Goal: Information Seeking & Learning: Learn about a topic

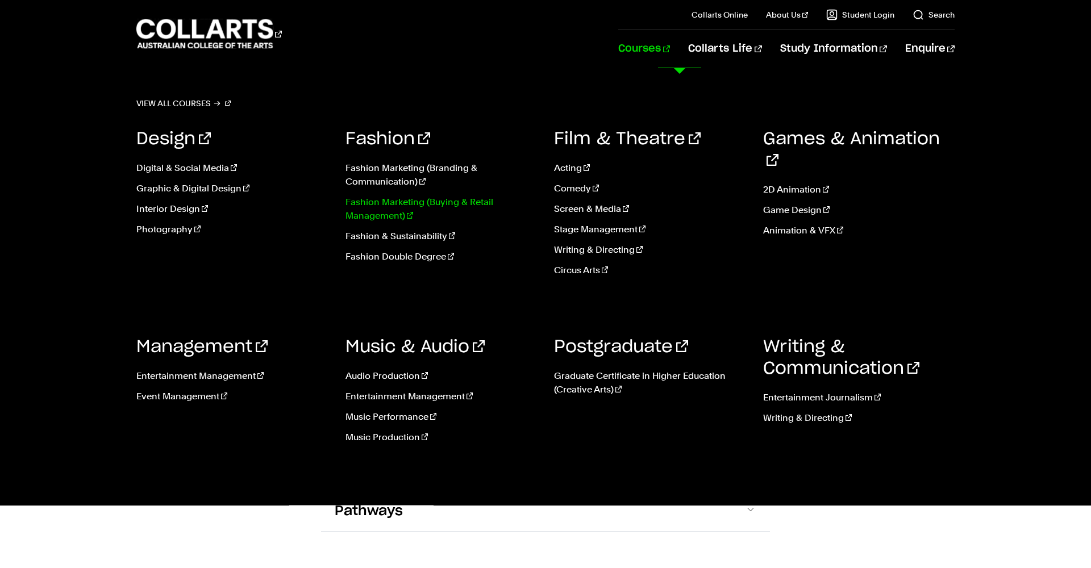
click at [387, 209] on link "Fashion Marketing (Buying & Retail Management)" at bounding box center [442, 208] width 192 height 27
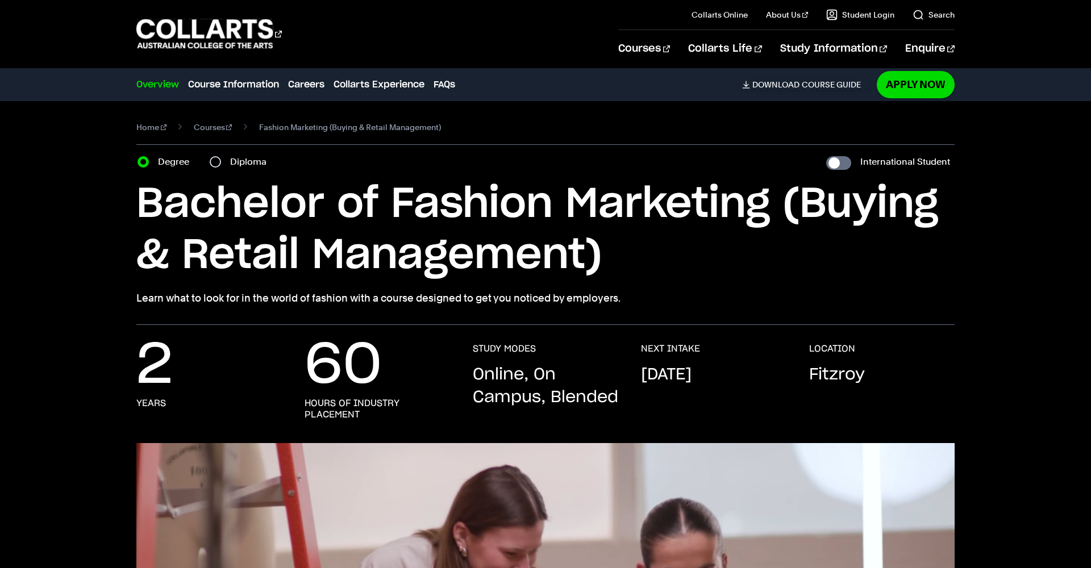
click at [222, 168] on div "Diploma" at bounding box center [242, 162] width 64 height 16
drag, startPoint x: 219, startPoint y: 163, endPoint x: 226, endPoint y: 167, distance: 8.2
click at [219, 163] on input "Diploma" at bounding box center [215, 161] width 11 height 11
radio input "true"
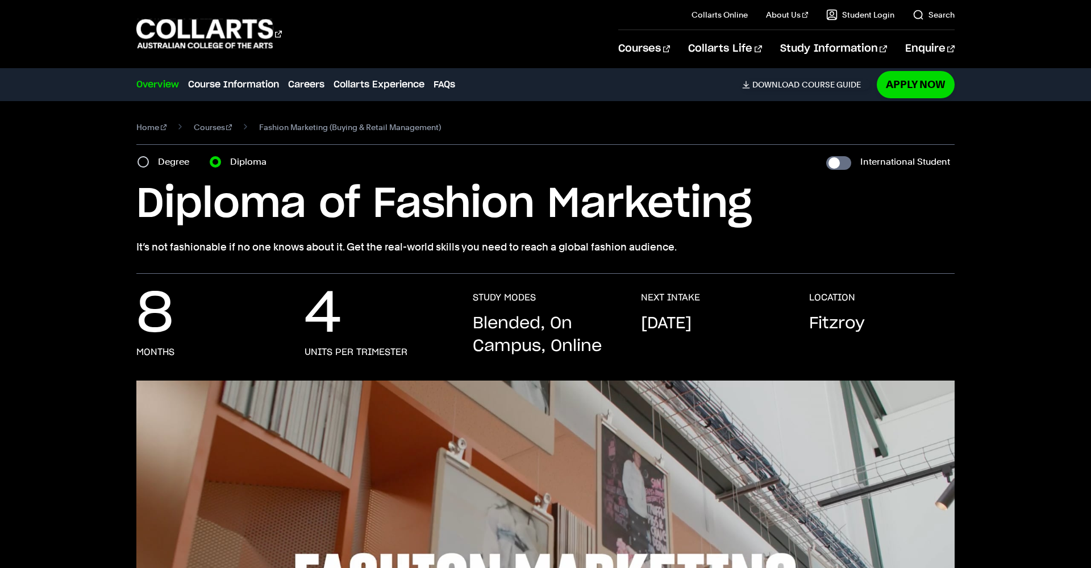
click at [147, 161] on input "Degree" at bounding box center [143, 161] width 11 height 11
radio input "true"
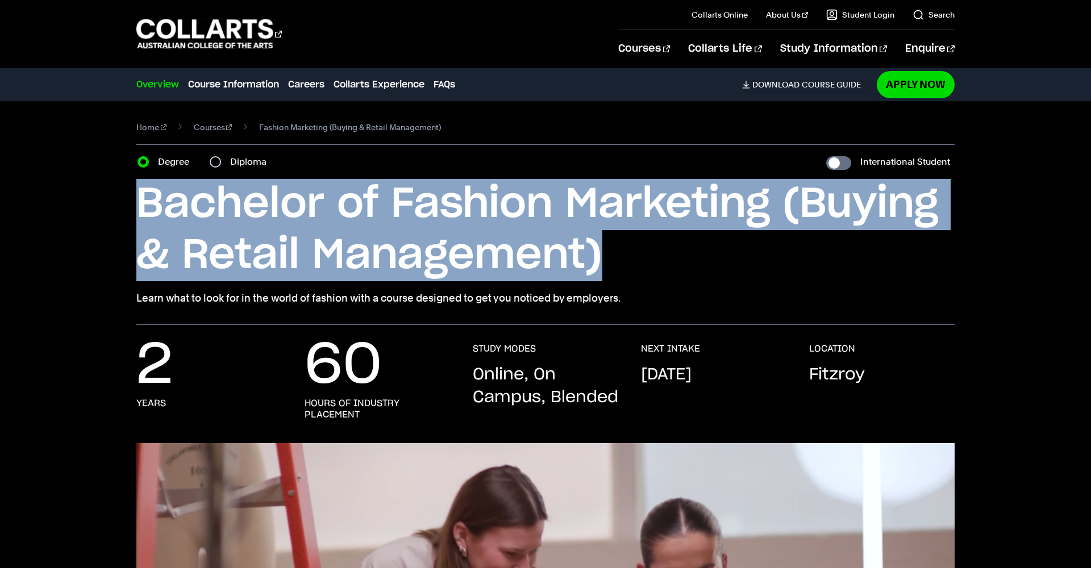
drag, startPoint x: 135, startPoint y: 195, endPoint x: 608, endPoint y: 248, distance: 476.2
click at [608, 248] on div "Home Courses Fashion Marketing (Buying & Retail Management) Course variant Degr…" at bounding box center [546, 213] width 1004 height 224
copy h1 "Bachelor of Fashion Marketing (Buying & Retail Management)"
click at [213, 161] on input "Diploma" at bounding box center [215, 161] width 11 height 11
radio input "true"
